Goal: Check status: Check status

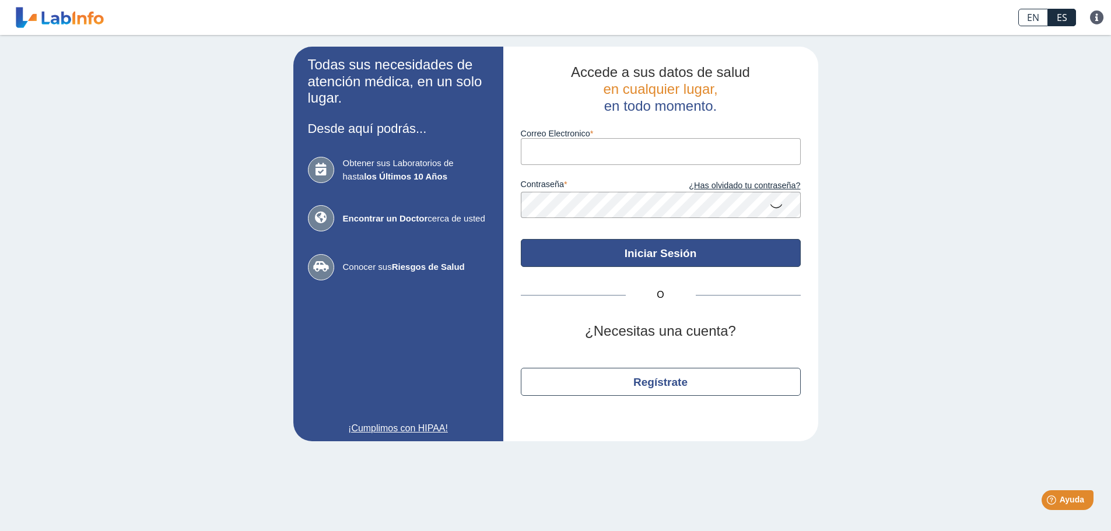
type input "[EMAIL_ADDRESS][DOMAIN_NAME]"
click at [662, 252] on button "Iniciar Sesión" at bounding box center [661, 253] width 280 height 28
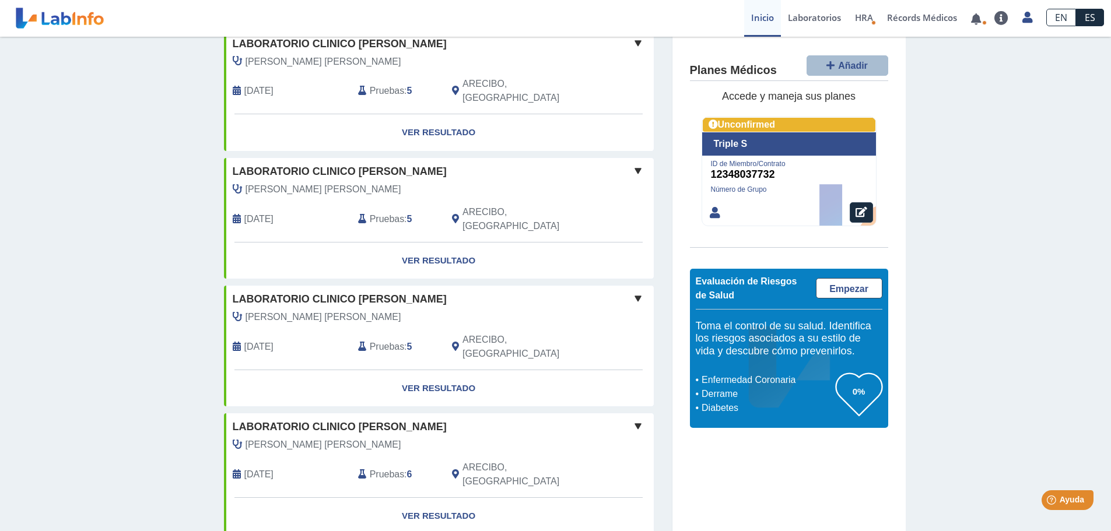
scroll to position [801, 0]
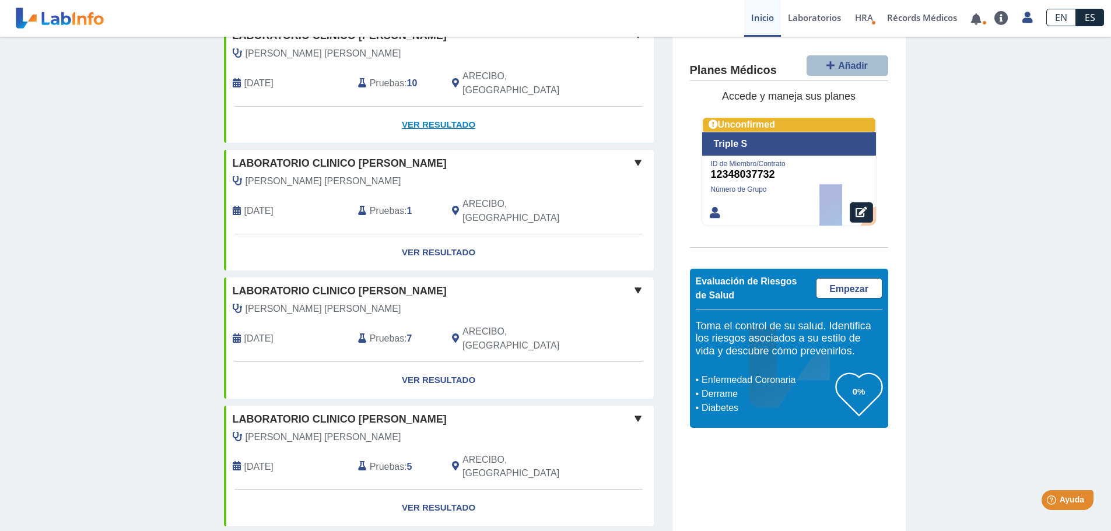
scroll to position [1559, 0]
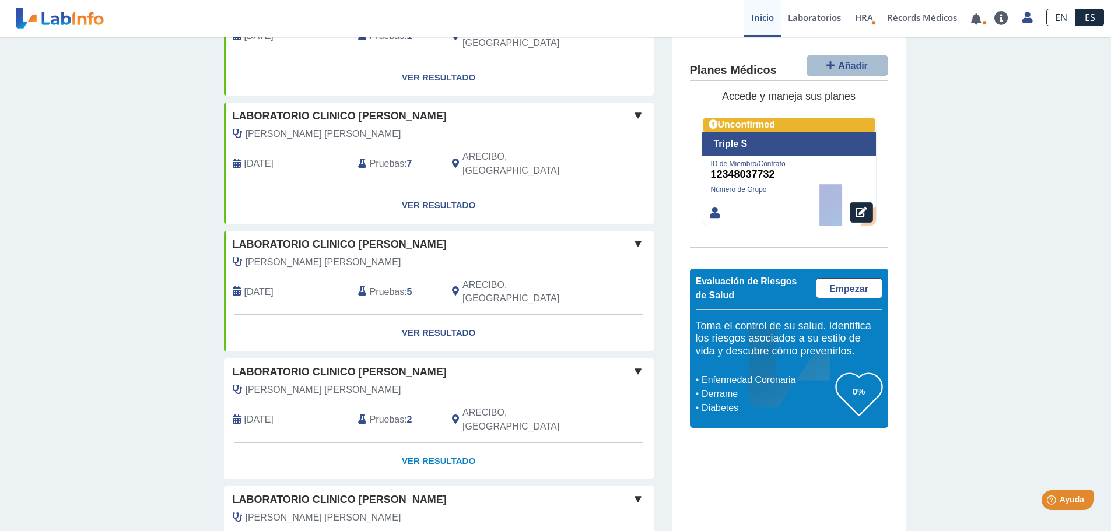
click at [433, 443] on link "Ver Resultado" at bounding box center [439, 461] width 430 height 37
